Goal: Task Accomplishment & Management: Manage account settings

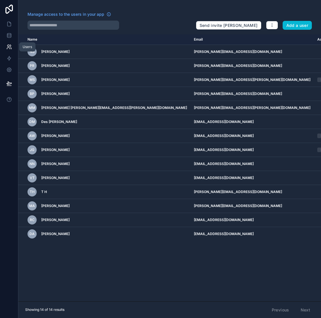
click at [7, 45] on icon at bounding box center [8, 46] width 2 height 2
click at [10, 23] on icon at bounding box center [8, 24] width 3 height 4
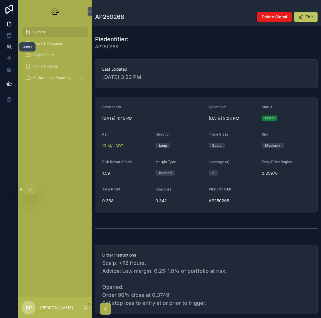
click at [10, 46] on icon at bounding box center [9, 47] width 6 height 6
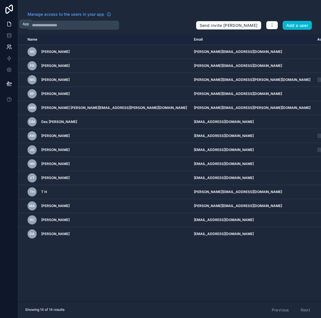
click at [6, 24] on link at bounding box center [9, 23] width 18 height 11
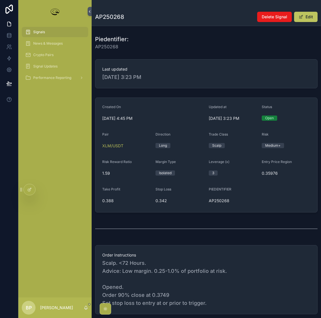
click at [44, 33] on span "Signals" at bounding box center [39, 32] width 12 height 5
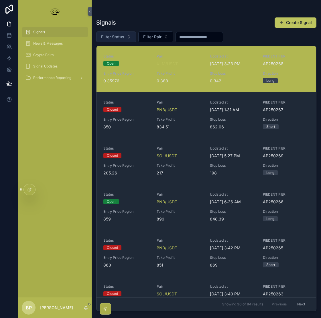
click at [120, 39] on span "Filter Status" at bounding box center [112, 37] width 23 height 6
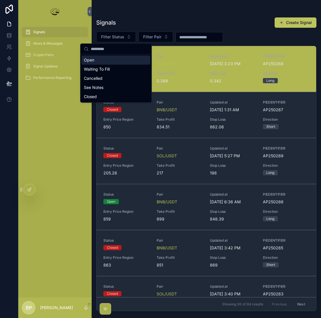
click at [101, 59] on div "Open" at bounding box center [116, 59] width 69 height 9
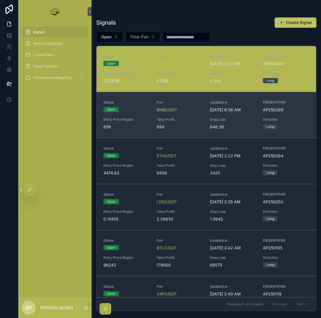
click at [136, 115] on div "Status Open Pair BNB/USDT Updated at [DATE] 6:36 AM PIEDENTIFIER AP250266 Entry…" at bounding box center [206, 115] width 206 height 30
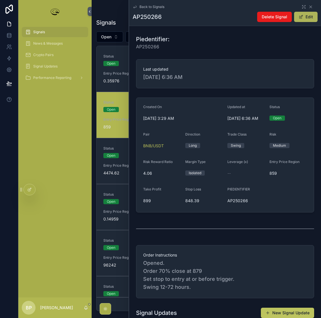
click at [303, 15] on button "Edit" at bounding box center [305, 17] width 23 height 10
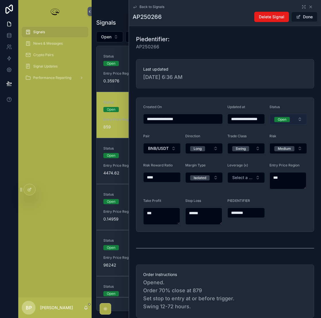
click at [281, 121] on div "Open" at bounding box center [281, 119] width 9 height 5
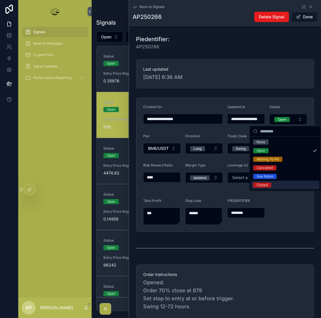
click at [262, 183] on div "Closed" at bounding box center [261, 184] width 11 height 5
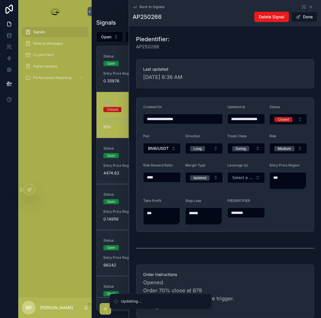
type input "**********"
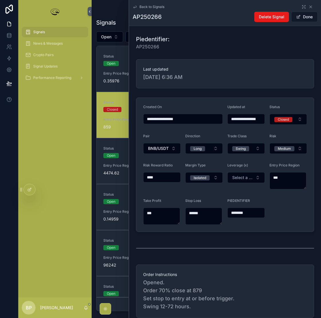
click at [303, 17] on button "Done" at bounding box center [304, 17] width 26 height 10
